Goal: Task Accomplishment & Management: Complete application form

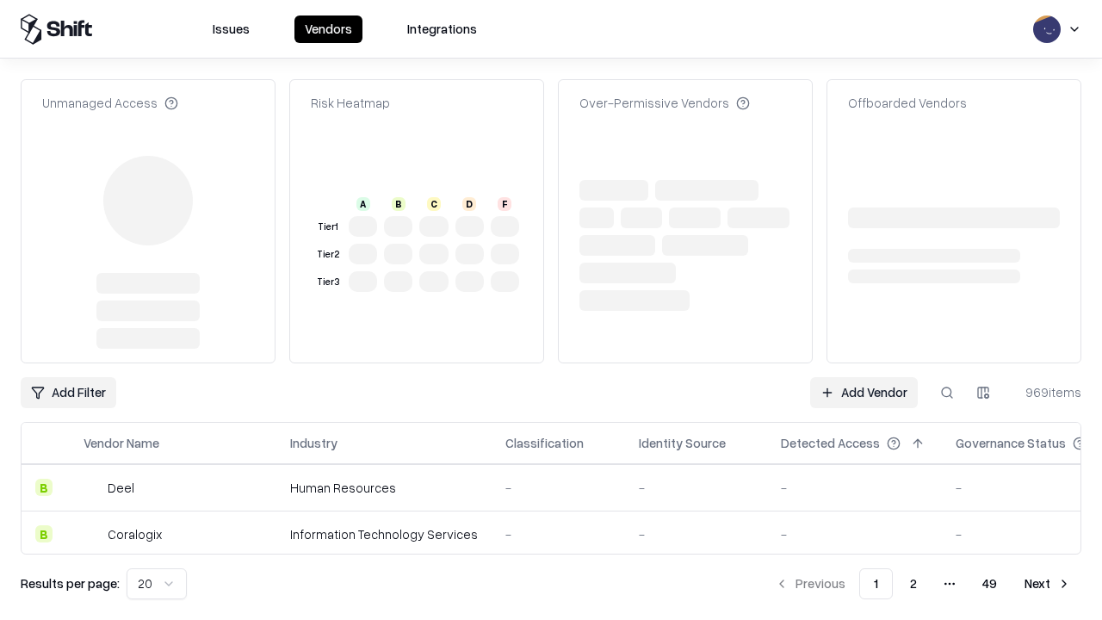
click at [864, 377] on link "Add Vendor" at bounding box center [864, 392] width 108 height 31
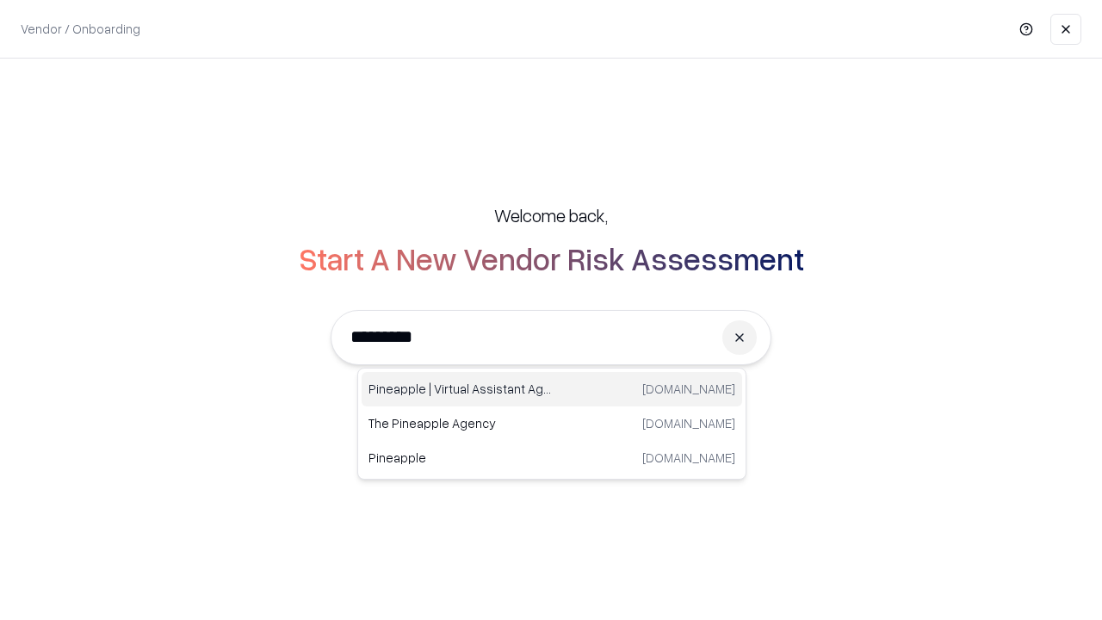
click at [552, 389] on div "Pineapple | Virtual Assistant Agency trypineapple.com" at bounding box center [552, 389] width 381 height 34
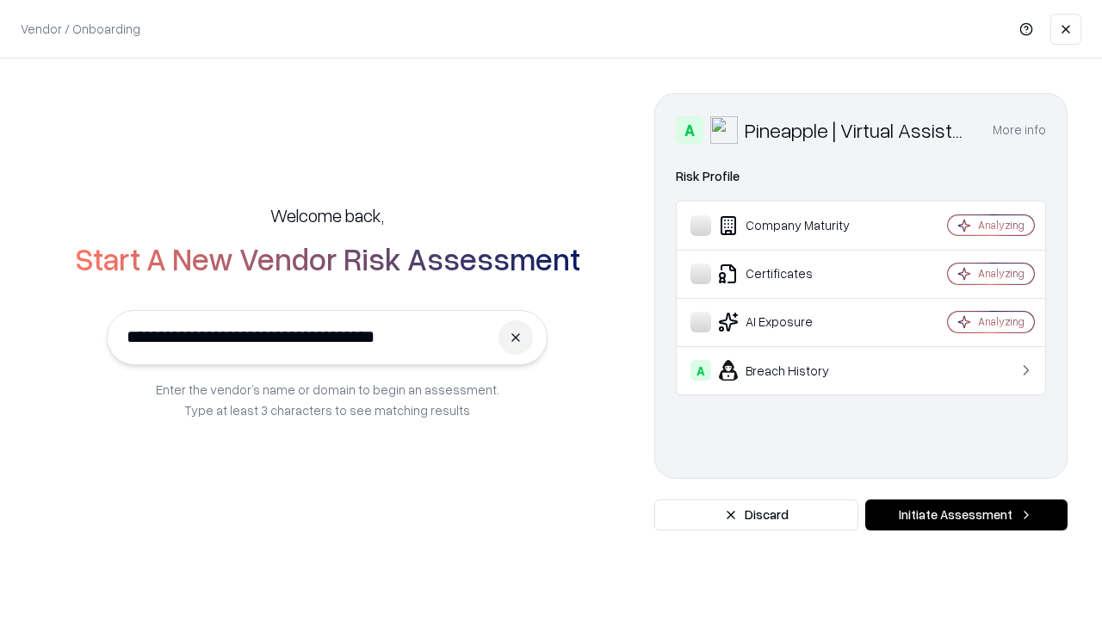
type input "**********"
click at [966, 515] on button "Initiate Assessment" at bounding box center [966, 514] width 202 height 31
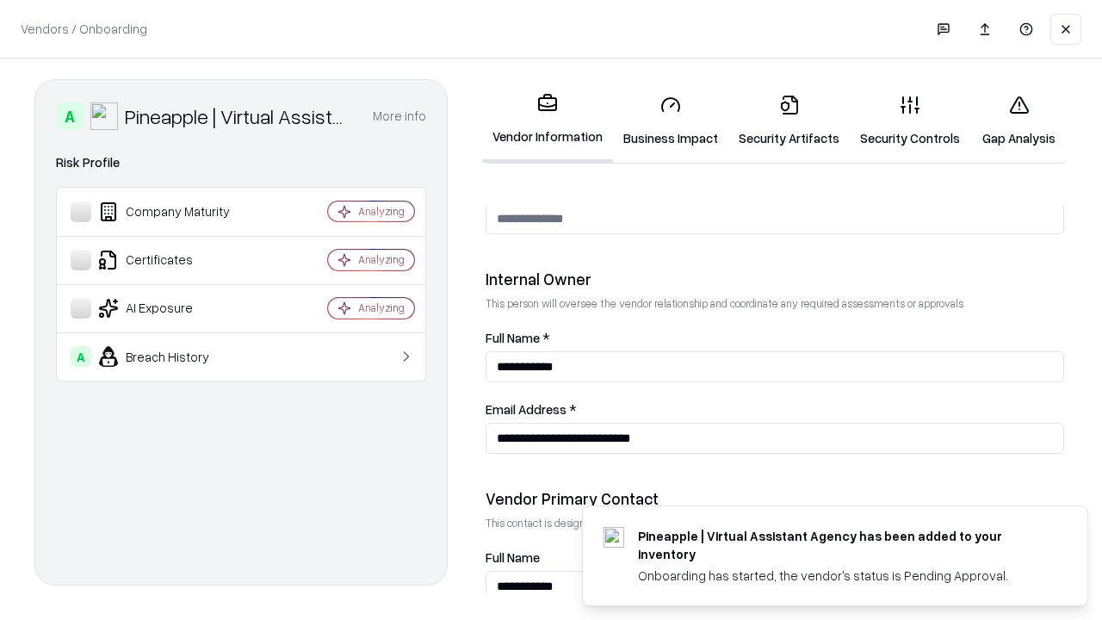
scroll to position [892, 0]
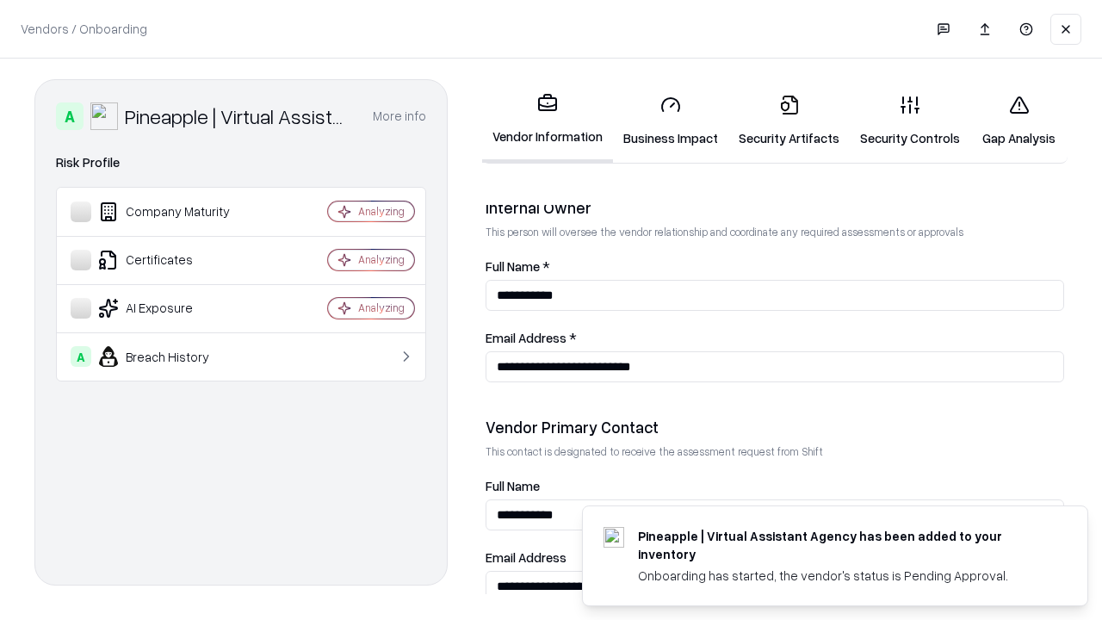
click at [671, 121] on link "Business Impact" at bounding box center [670, 121] width 115 height 80
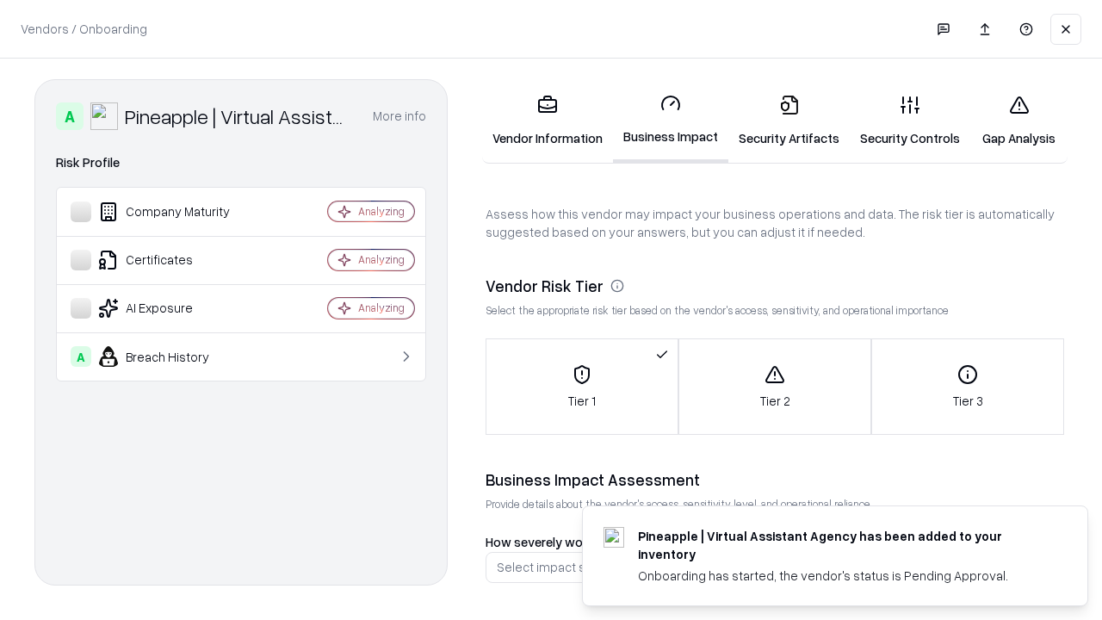
click at [789, 121] on link "Security Artifacts" at bounding box center [788, 121] width 121 height 80
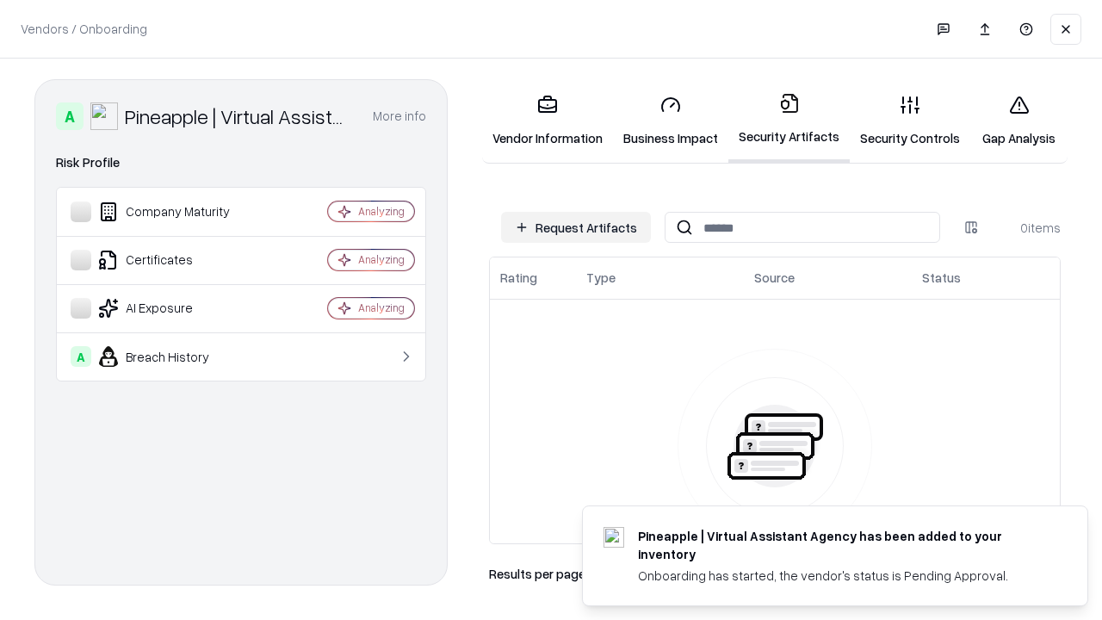
click at [576, 227] on button "Request Artifacts" at bounding box center [576, 227] width 150 height 31
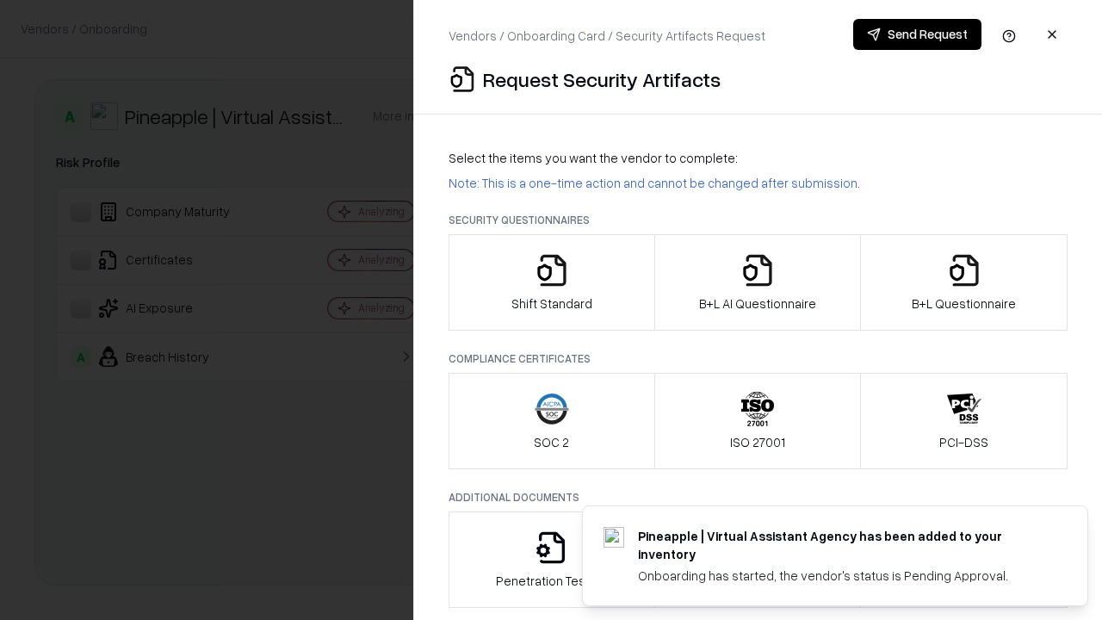
click at [551, 282] on icon "button" at bounding box center [552, 270] width 34 height 34
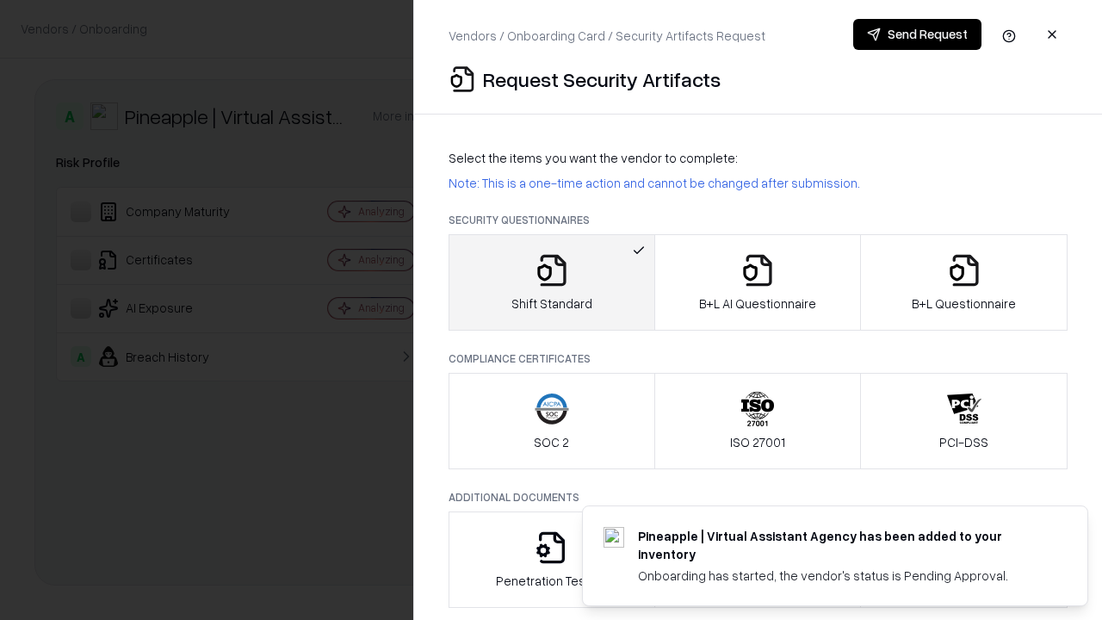
click at [917, 34] on button "Send Request" at bounding box center [917, 34] width 128 height 31
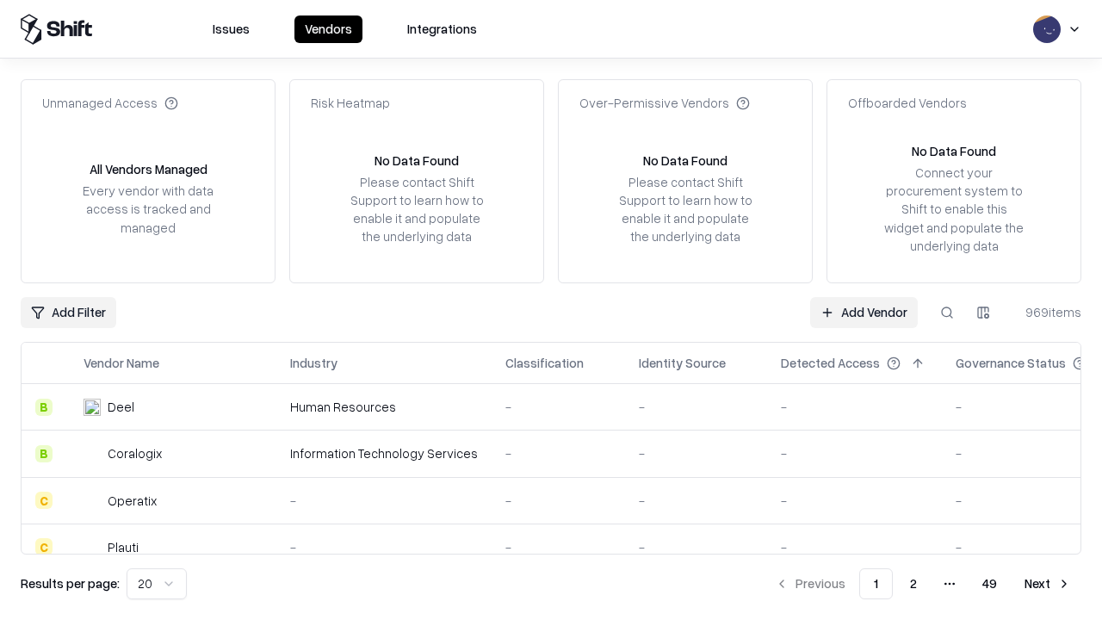
click at [947, 312] on button at bounding box center [947, 312] width 31 height 31
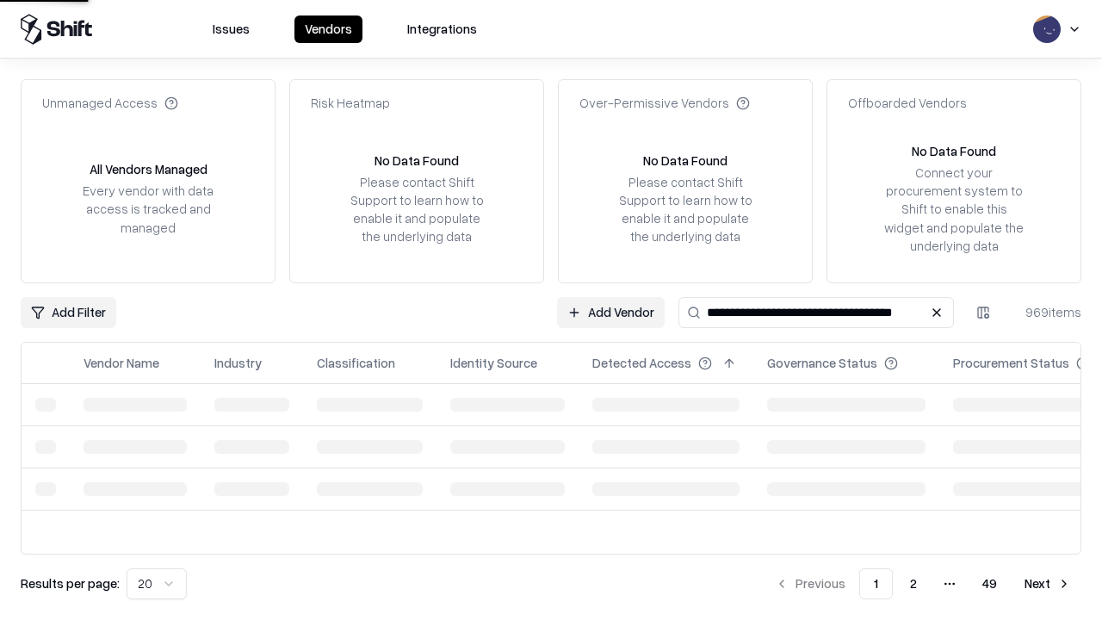
type input "**********"
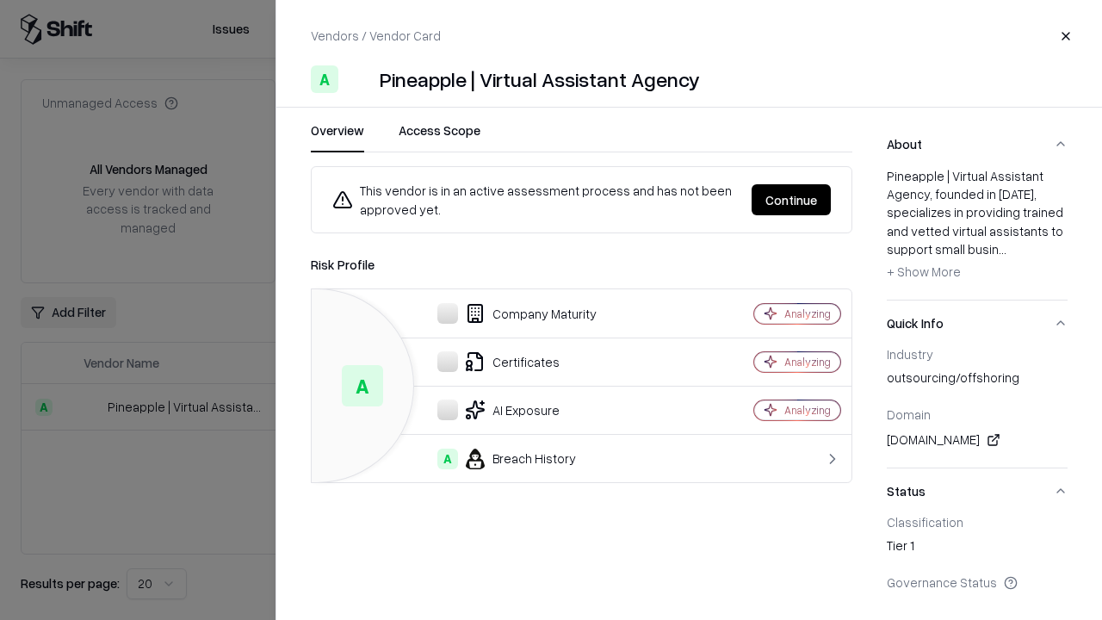
click at [791, 200] on button "Continue" at bounding box center [791, 199] width 79 height 31
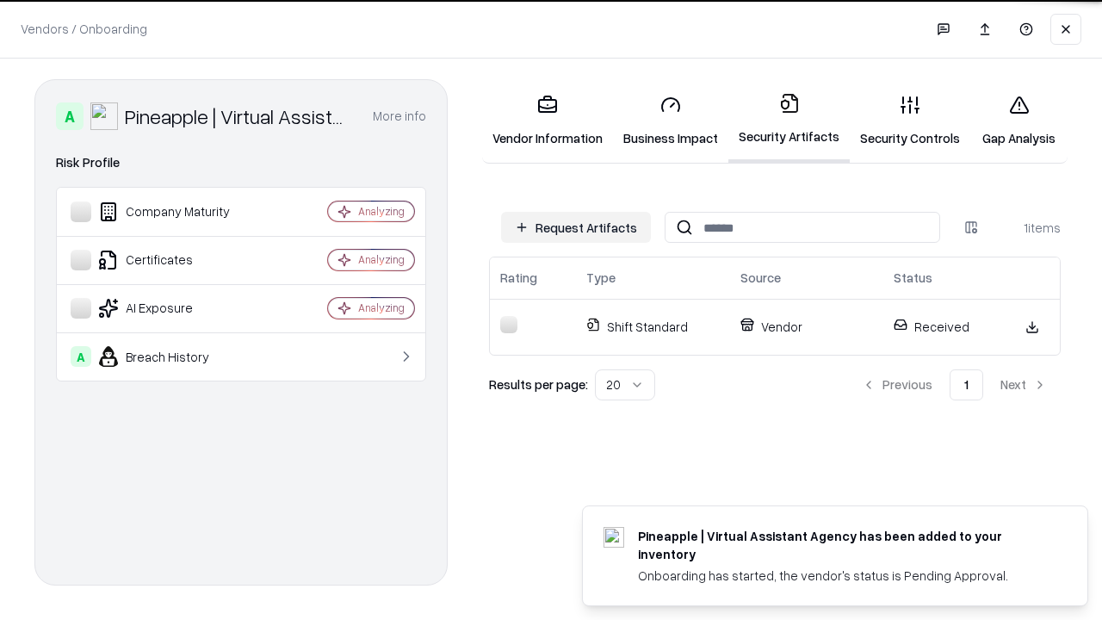
click at [910, 121] on link "Security Controls" at bounding box center [910, 121] width 121 height 80
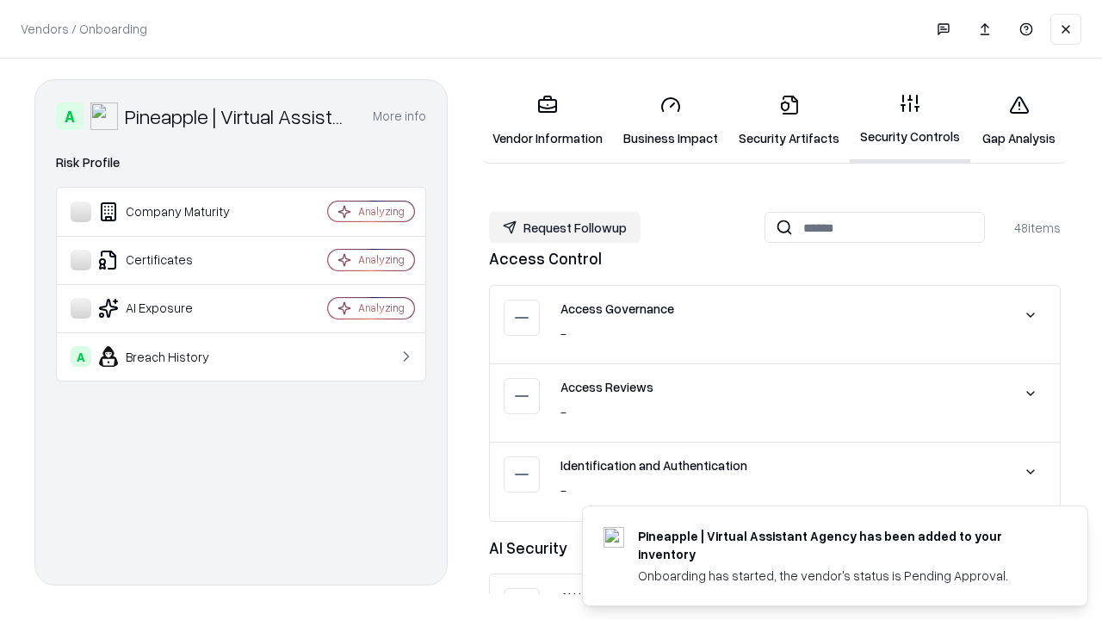
click at [565, 227] on button "Request Followup" at bounding box center [565, 227] width 152 height 31
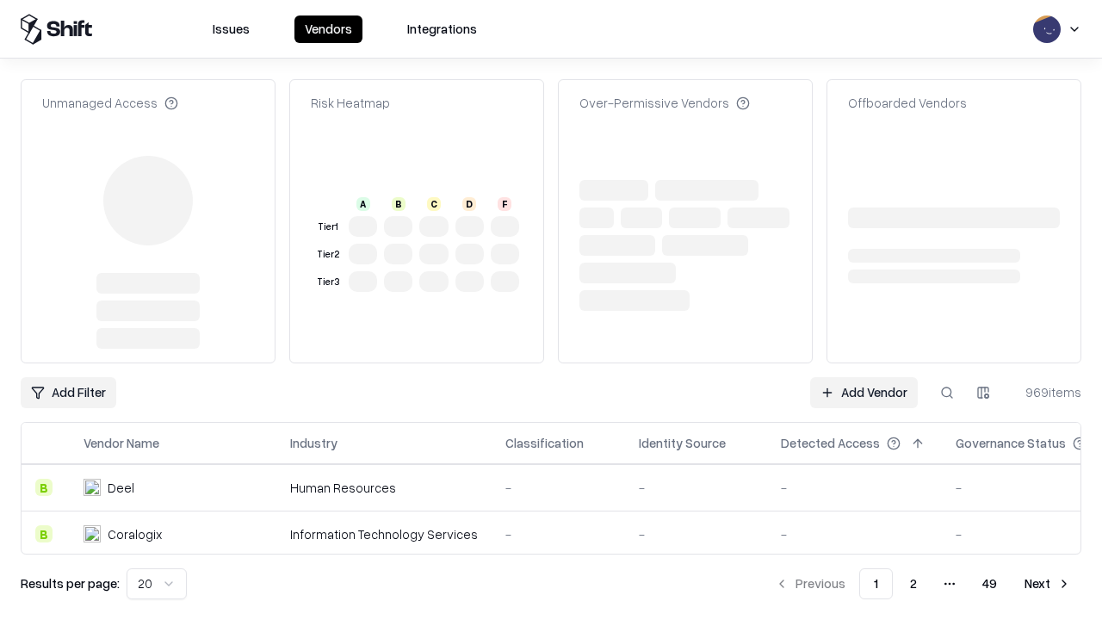
click at [864, 393] on link "Add Vendor" at bounding box center [864, 392] width 108 height 31
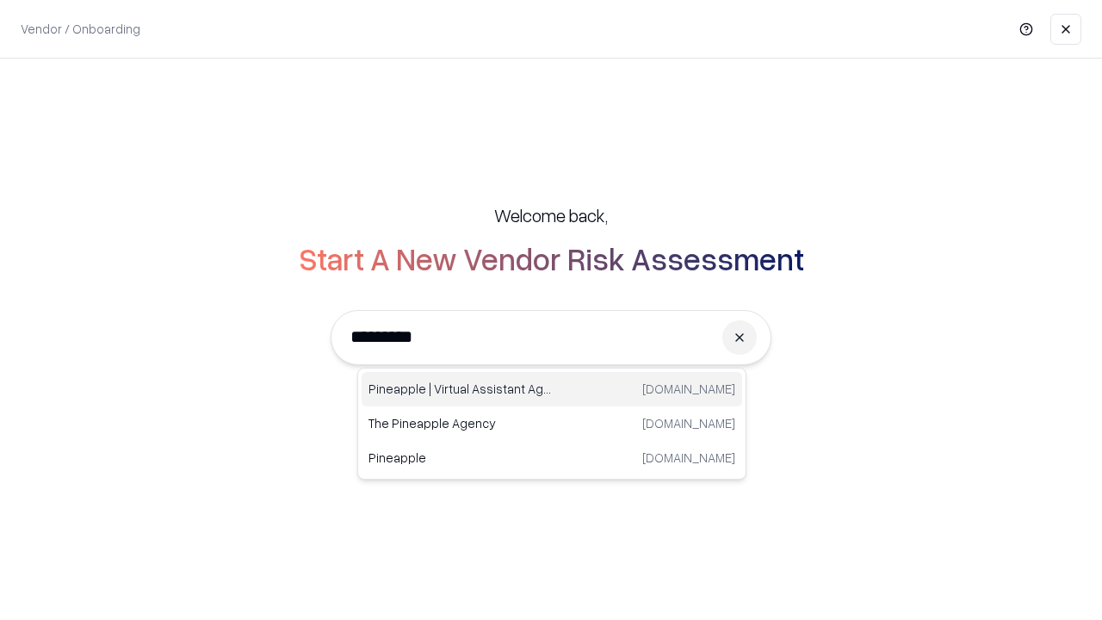
click at [552, 389] on div "Pineapple | Virtual Assistant Agency [DOMAIN_NAME]" at bounding box center [552, 389] width 381 height 34
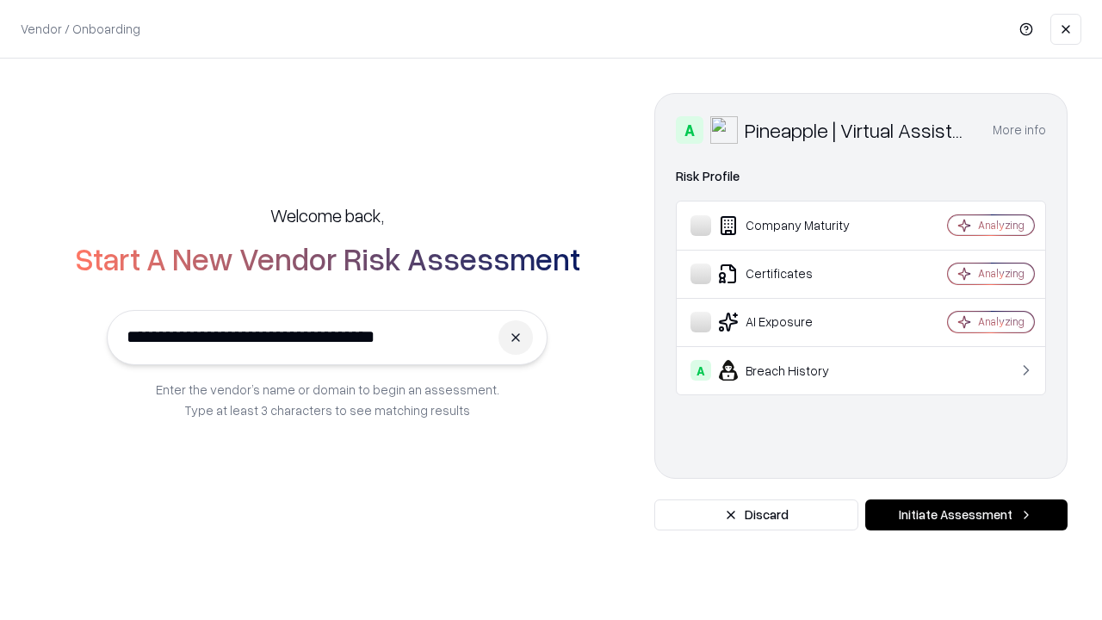
type input "**********"
click at [966, 515] on button "Initiate Assessment" at bounding box center [966, 514] width 202 height 31
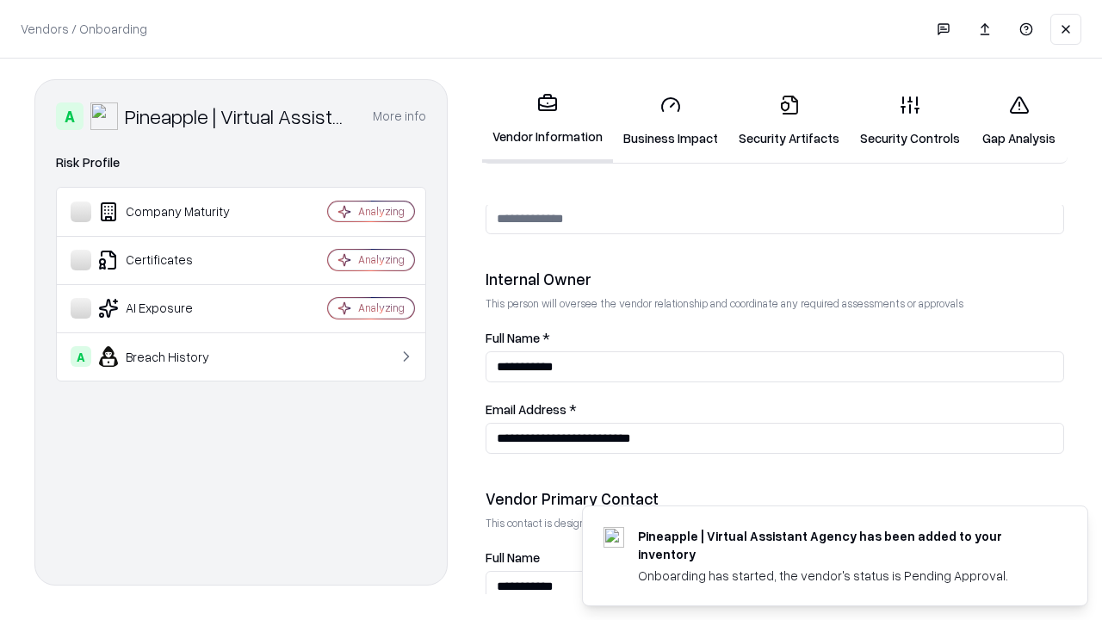
scroll to position [892, 0]
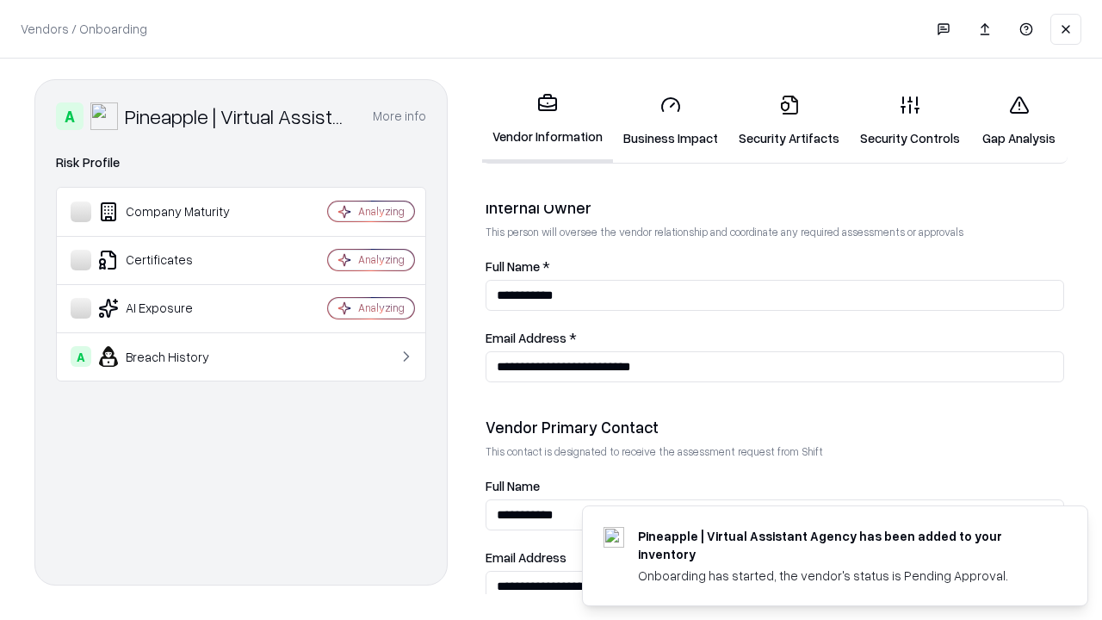
click at [1019, 121] on link "Gap Analysis" at bounding box center [1018, 121] width 97 height 80
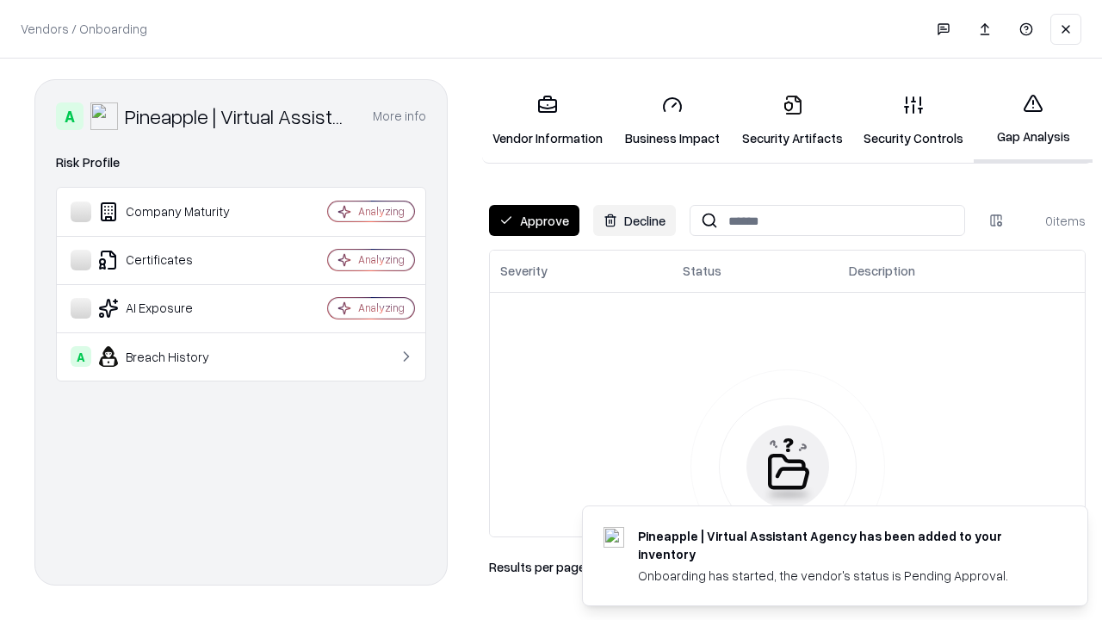
click at [534, 220] on button "Approve" at bounding box center [534, 220] width 90 height 31
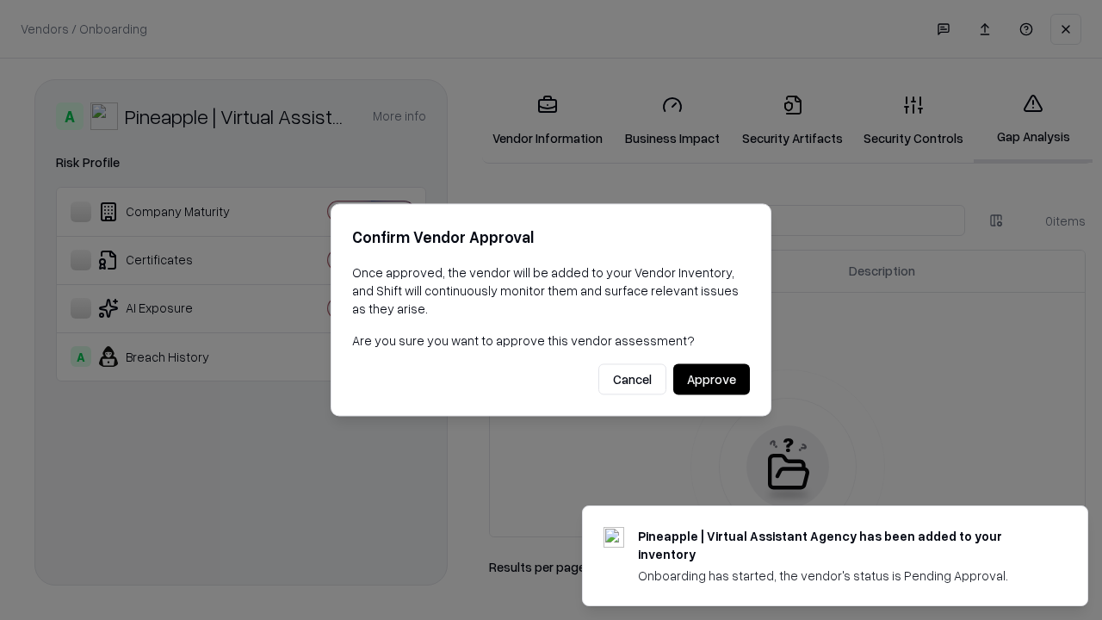
click at [711, 379] on button "Approve" at bounding box center [711, 379] width 77 height 31
